Goal: Task Accomplishment & Management: Manage account settings

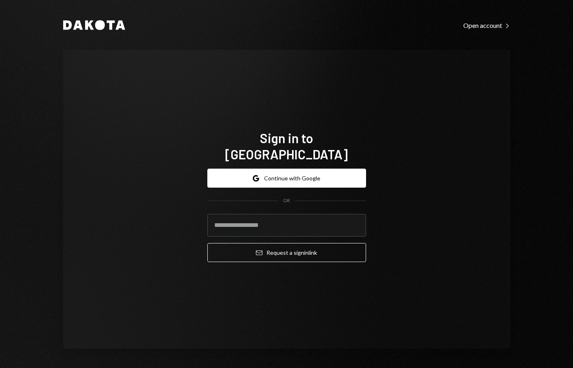
click at [353, 221] on keeper-lock "Open Keeper Popup" at bounding box center [355, 226] width 10 height 10
type input "**********"
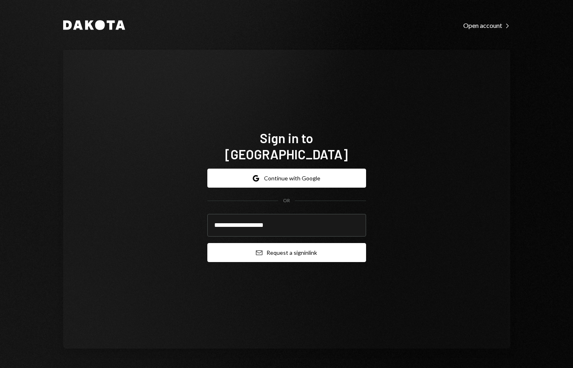
click at [291, 250] on button "Email Request a sign in link" at bounding box center [286, 252] width 159 height 19
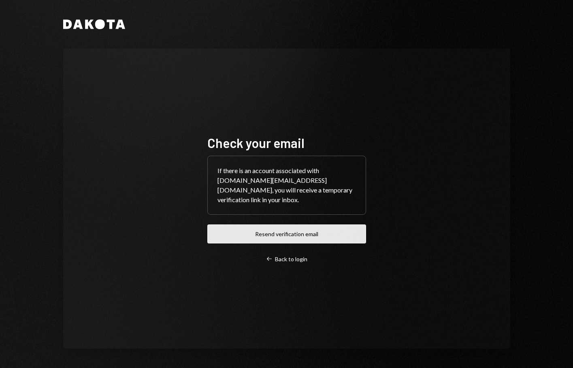
click at [306, 233] on button "Resend verification email" at bounding box center [286, 234] width 159 height 19
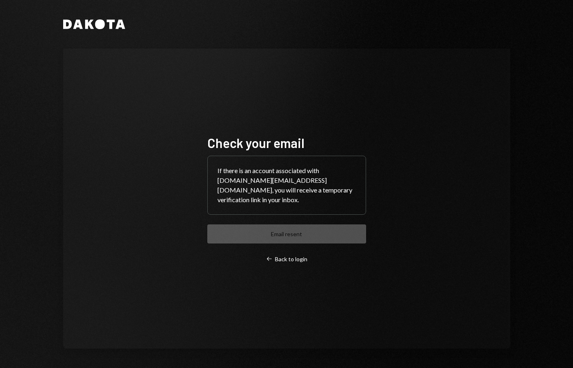
click at [306, 233] on div "Check your email If there is an account associated with chelsea.su@aprio.com, y…" at bounding box center [286, 199] width 159 height 128
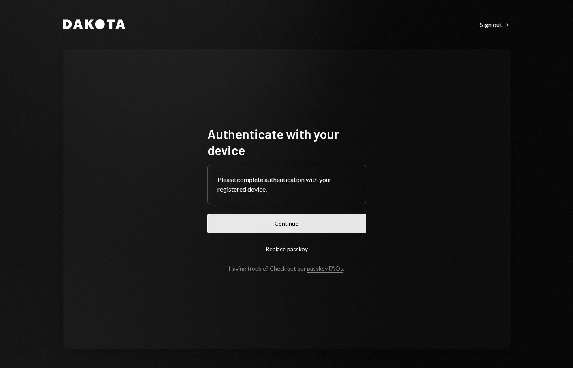
click at [280, 227] on button "Continue" at bounding box center [286, 223] width 159 height 19
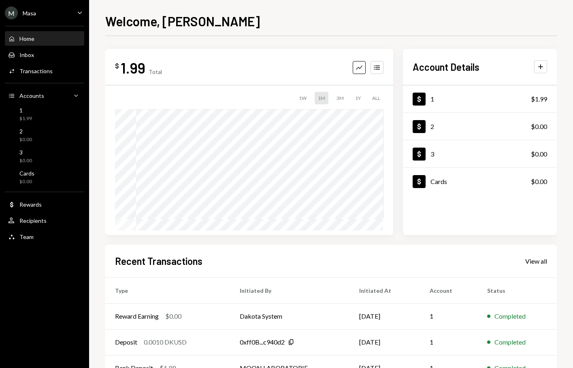
click at [65, 13] on div "M Masa Caret Down" at bounding box center [44, 12] width 89 height 13
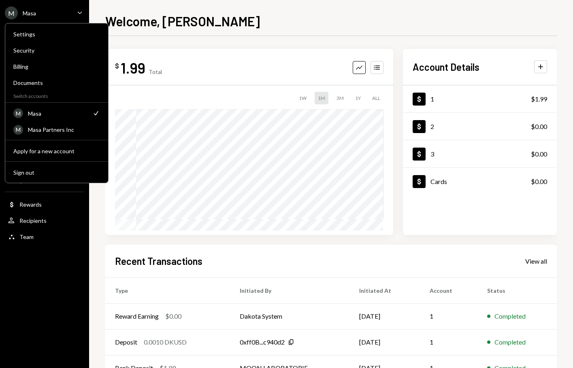
click at [237, 42] on div "$ 1.99 Total Graph Accounts 1W 1M 3M 1Y ALL Account Details Plus Dollar 1 $1.99…" at bounding box center [330, 217] width 451 height 362
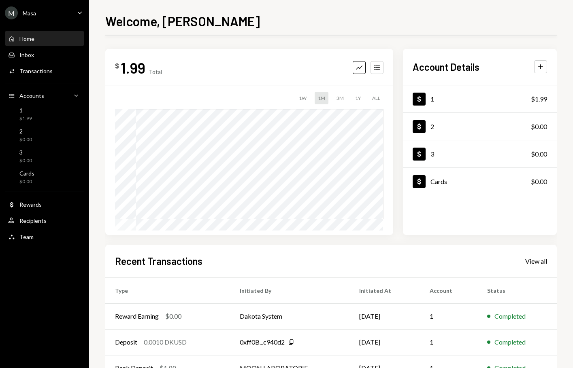
scroll to position [29, 0]
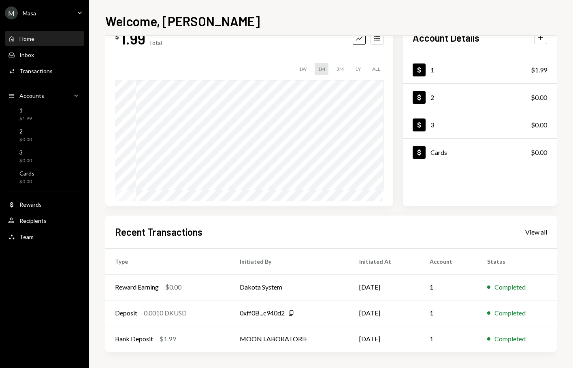
click at [532, 231] on div "View all" at bounding box center [536, 232] width 22 height 8
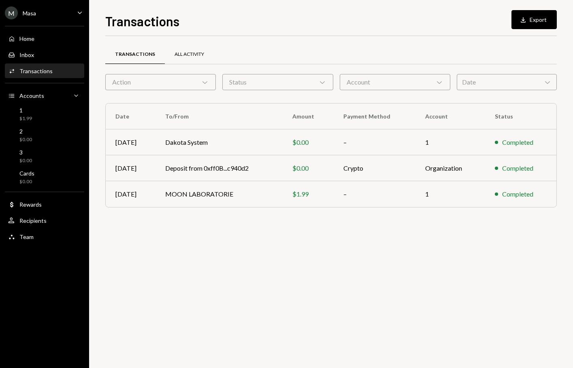
click at [171, 52] on div "All Activity" at bounding box center [189, 54] width 49 height 19
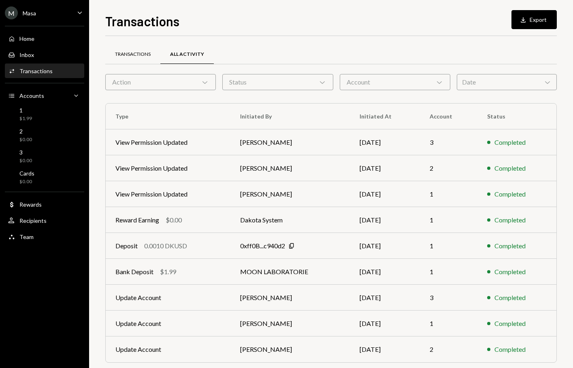
click at [140, 55] on div "Transactions" at bounding box center [133, 54] width 36 height 7
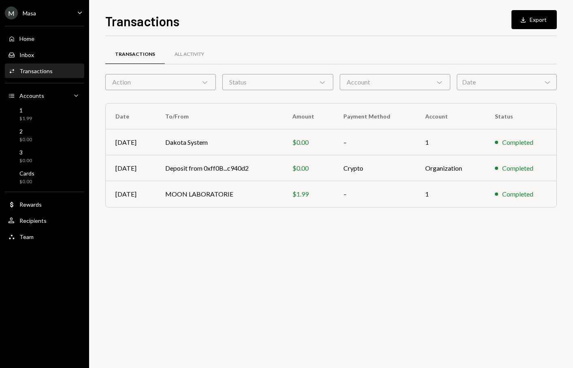
click at [493, 250] on div "Transactions All Activity Action Chevron Down Status Chevron Down Account Chevr…" at bounding box center [330, 202] width 451 height 332
click at [533, 23] on button "Download Export" at bounding box center [533, 19] width 45 height 19
click at [428, 309] on div "Transactions All Activity Action Chevron Down Status Chevron Down Account Chevr…" at bounding box center [330, 202] width 451 height 332
click at [66, 17] on div "M Masa Caret Down" at bounding box center [44, 12] width 89 height 13
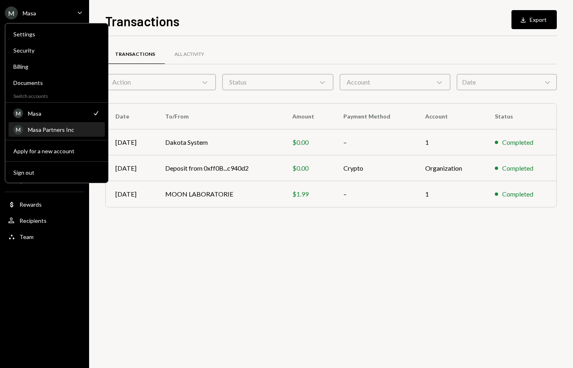
click at [53, 130] on div "Masa Partners Inc" at bounding box center [64, 129] width 72 height 7
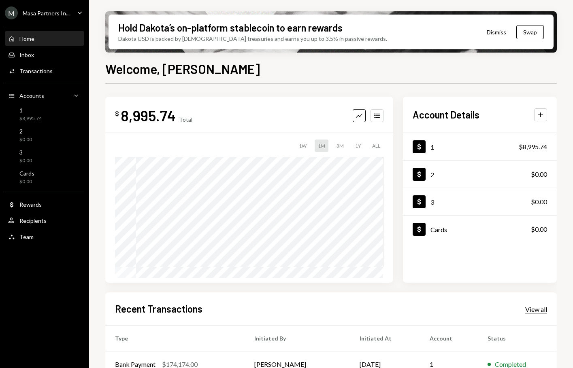
click at [536, 306] on div "View all" at bounding box center [536, 310] width 22 height 8
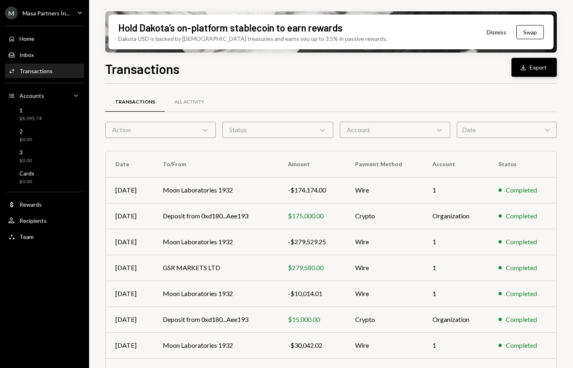
click at [541, 71] on button "Download Export" at bounding box center [533, 67] width 45 height 19
click at [290, 113] on div "Transactions All Activity" at bounding box center [330, 107] width 451 height 30
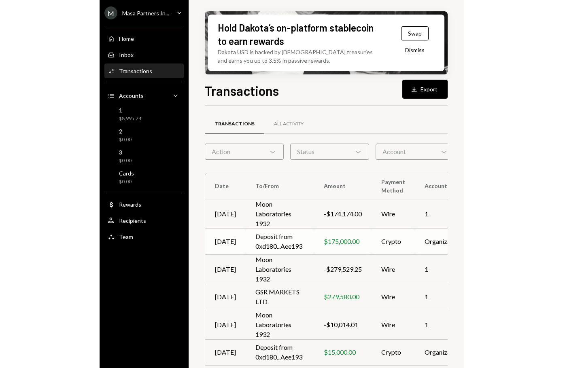
scroll to position [0, 0]
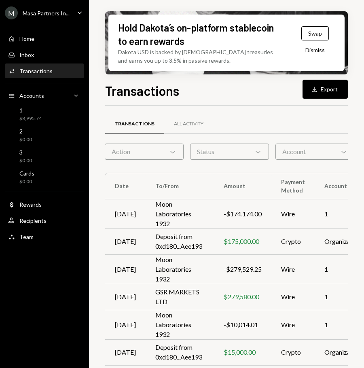
click at [272, 114] on div "Transactions All Activity" at bounding box center [267, 124] width 325 height 21
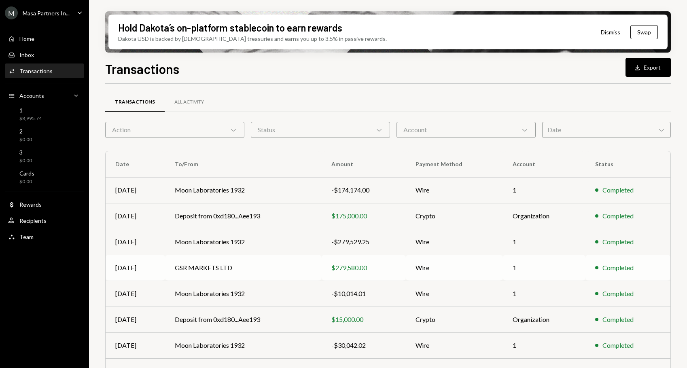
scroll to position [93, 0]
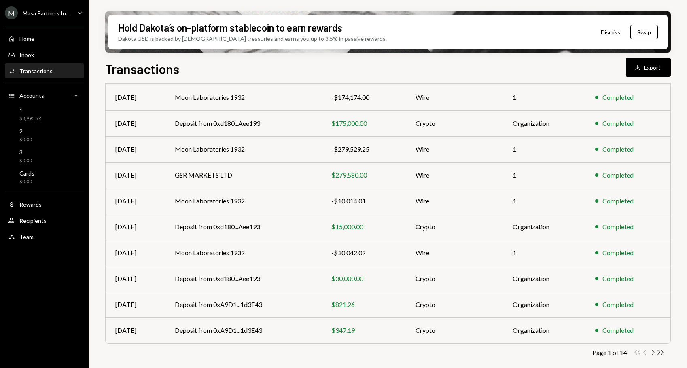
click at [572, 353] on icon "Chevron Right" at bounding box center [653, 353] width 8 height 8
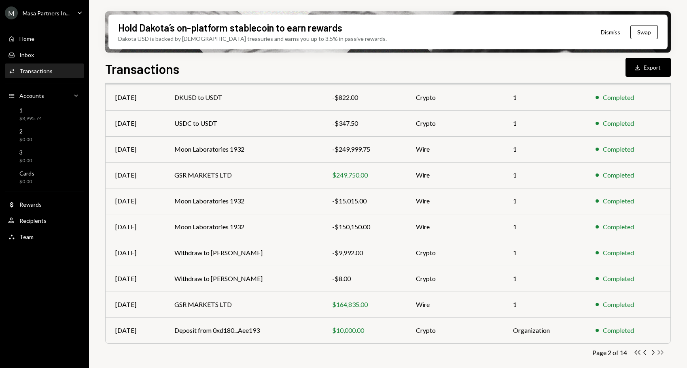
click at [572, 353] on icon "Double Arrow Right" at bounding box center [661, 353] width 8 height 8
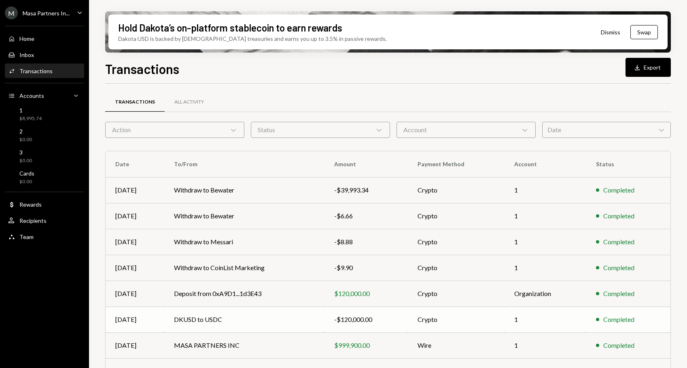
scroll to position [67, 0]
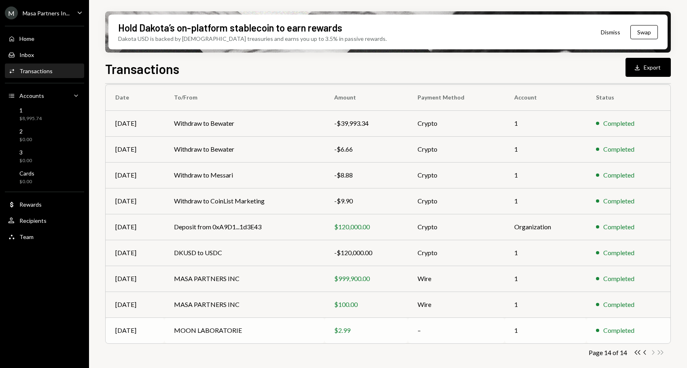
click at [215, 333] on td "MOON LABORATORIE" at bounding box center [244, 331] width 160 height 26
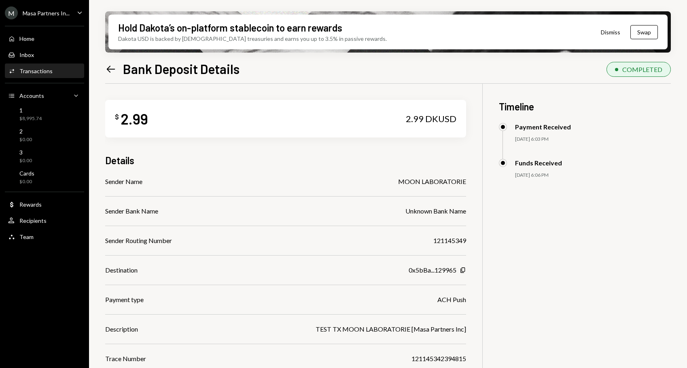
click at [109, 72] on icon "Left Arrow" at bounding box center [110, 69] width 11 height 11
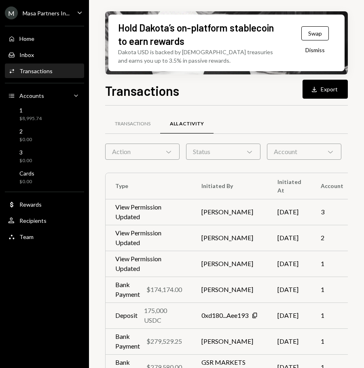
click at [62, 18] on div "M Masa Partners In..." at bounding box center [37, 12] width 65 height 13
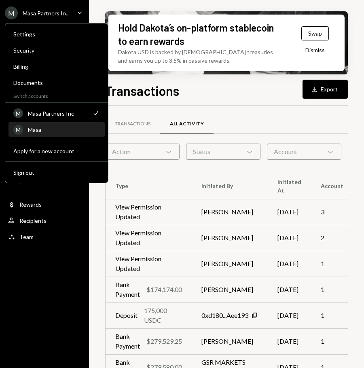
click at [46, 132] on div "Masa" at bounding box center [64, 129] width 72 height 7
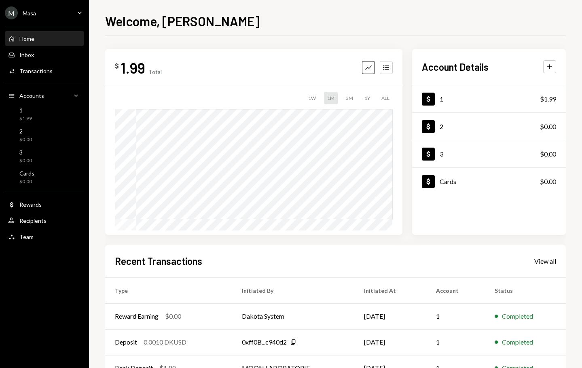
click at [546, 260] on div "View all" at bounding box center [546, 261] width 22 height 8
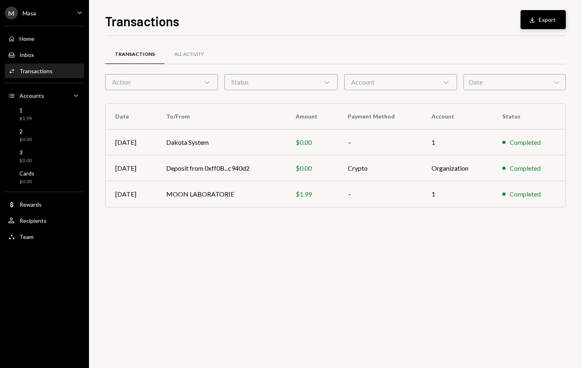
click at [545, 19] on button "Download Export" at bounding box center [543, 19] width 45 height 19
click at [384, 276] on div "Transactions All Activity Action Chevron Down Status Chevron Down Account Chevr…" at bounding box center [335, 202] width 461 height 332
click at [436, 313] on div "Transactions All Activity Action Chevron Down Status Chevron Down Account Chevr…" at bounding box center [335, 202] width 461 height 332
click at [74, 12] on div "M Masa Caret Down" at bounding box center [44, 12] width 89 height 13
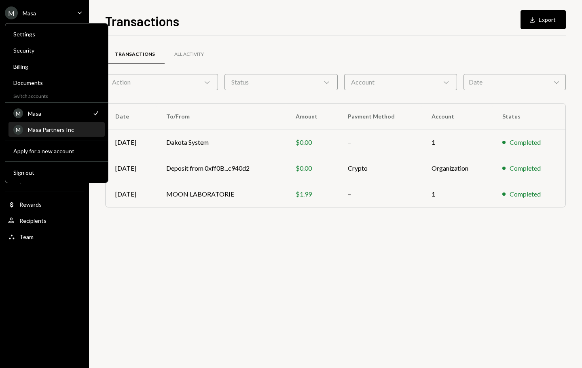
click at [51, 131] on div "Masa Partners Inc" at bounding box center [64, 129] width 72 height 7
